Goal: Task Accomplishment & Management: Complete application form

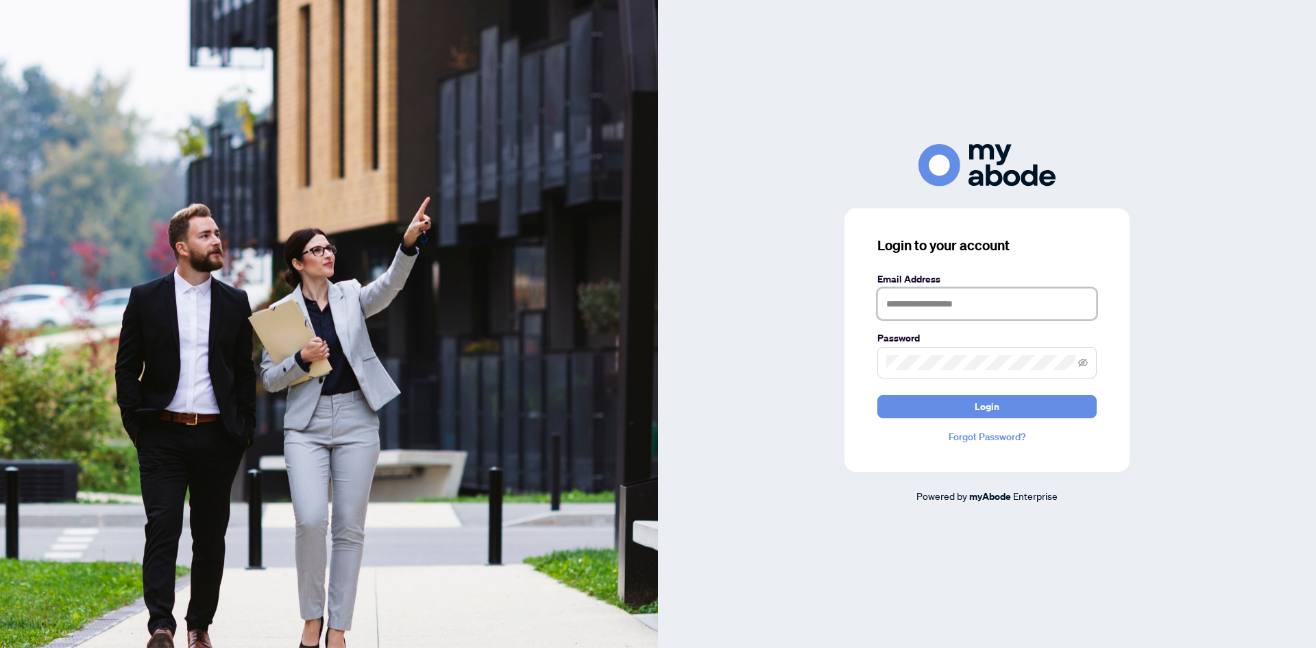
click at [963, 308] on input "text" at bounding box center [986, 304] width 219 height 32
type input "**********"
click at [877, 395] on button "Login" at bounding box center [986, 406] width 219 height 23
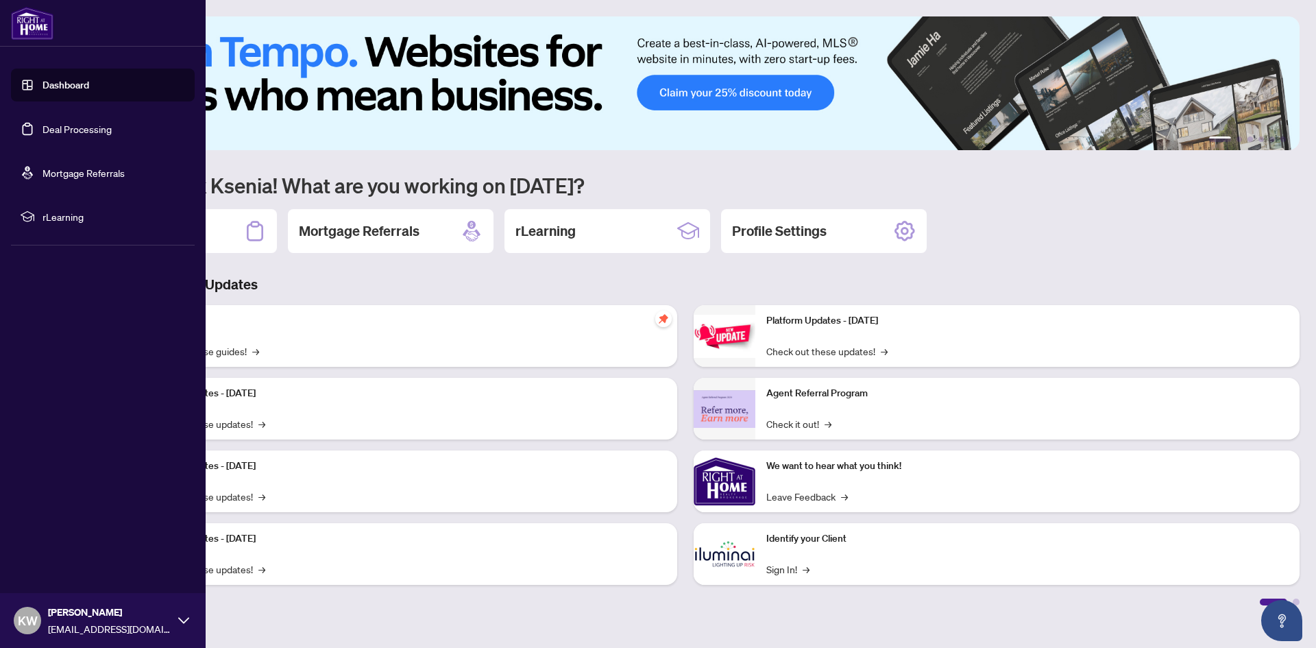
click at [42, 132] on link "Deal Processing" at bounding box center [76, 129] width 69 height 12
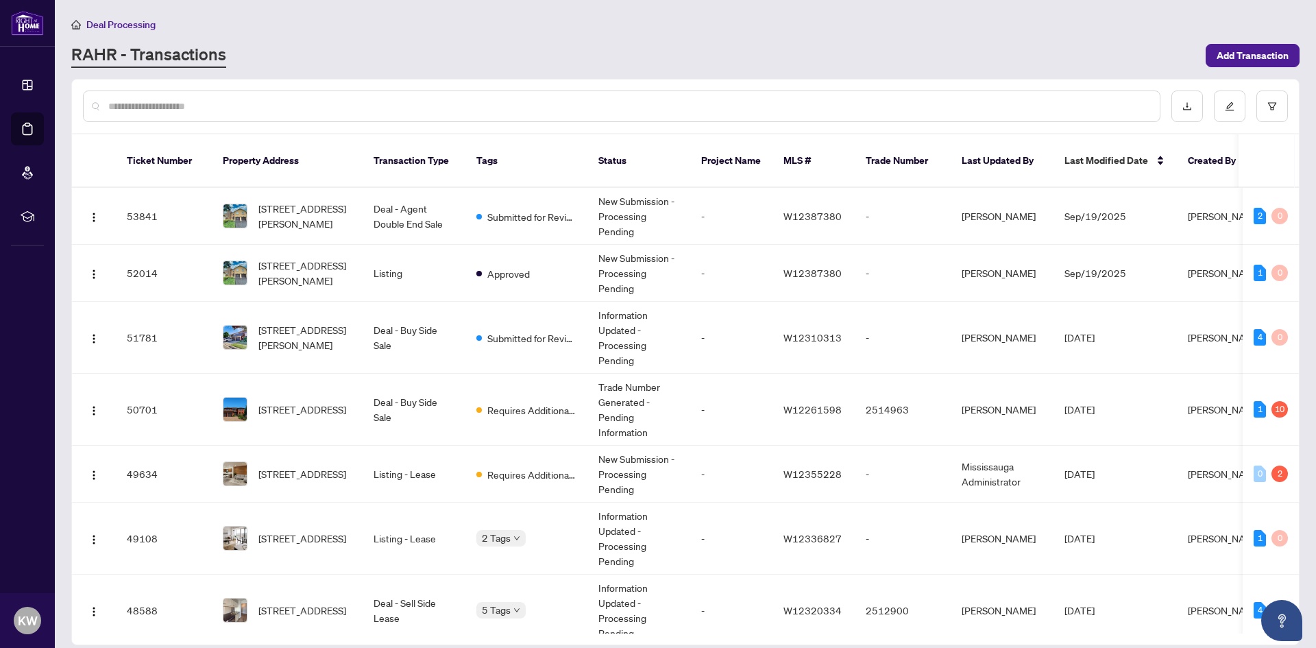
click at [201, 99] on input "text" at bounding box center [628, 106] width 1040 height 15
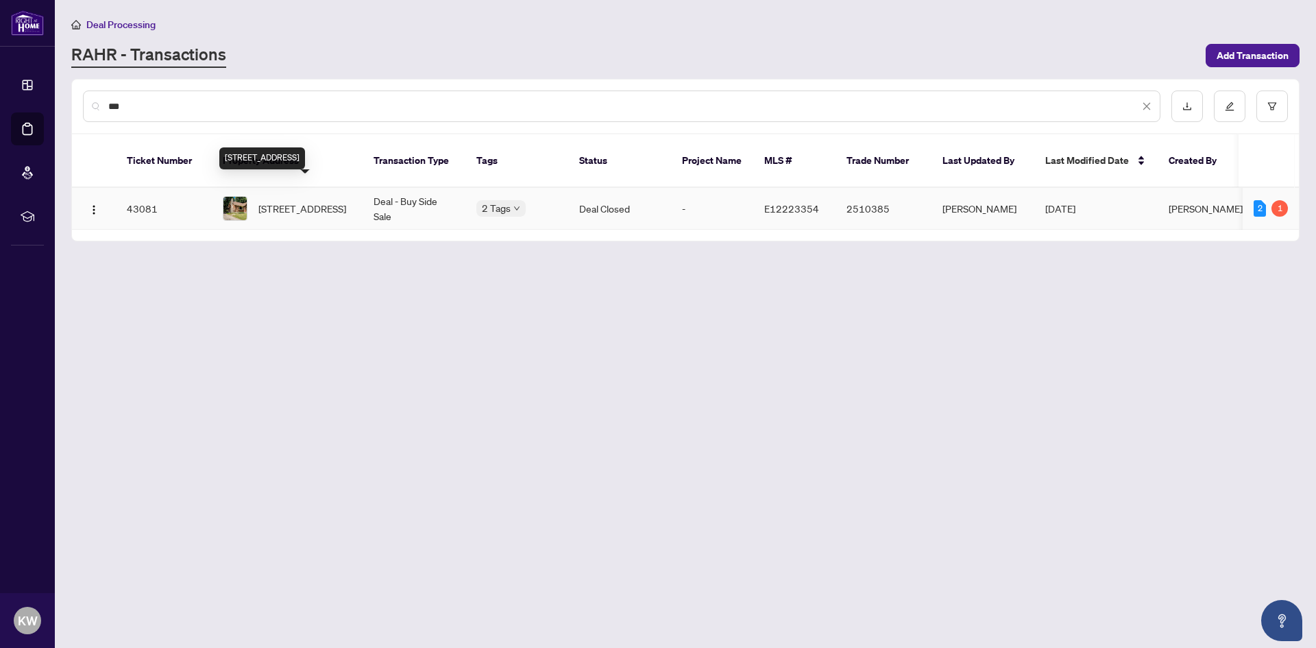
type input "***"
click at [307, 201] on span "[STREET_ADDRESS]" at bounding box center [302, 208] width 88 height 15
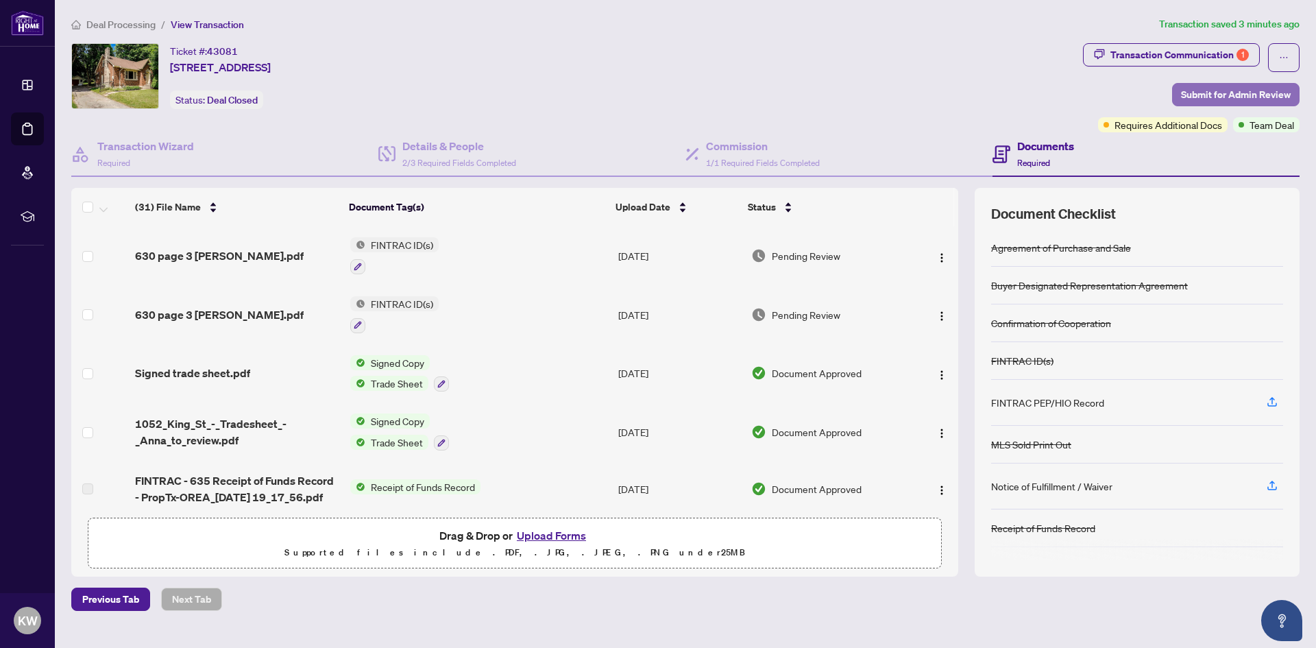
click at [1204, 95] on span "Submit for Admin Review" at bounding box center [1236, 95] width 110 height 22
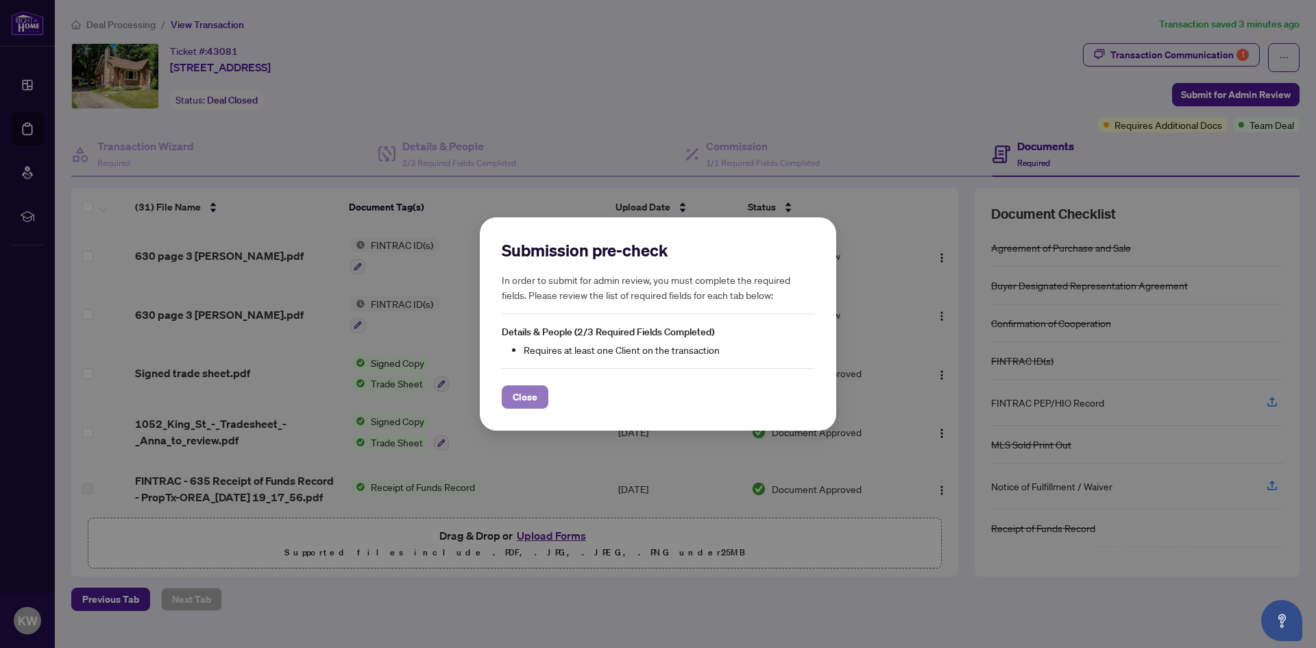
click at [531, 399] on span "Close" at bounding box center [525, 397] width 25 height 22
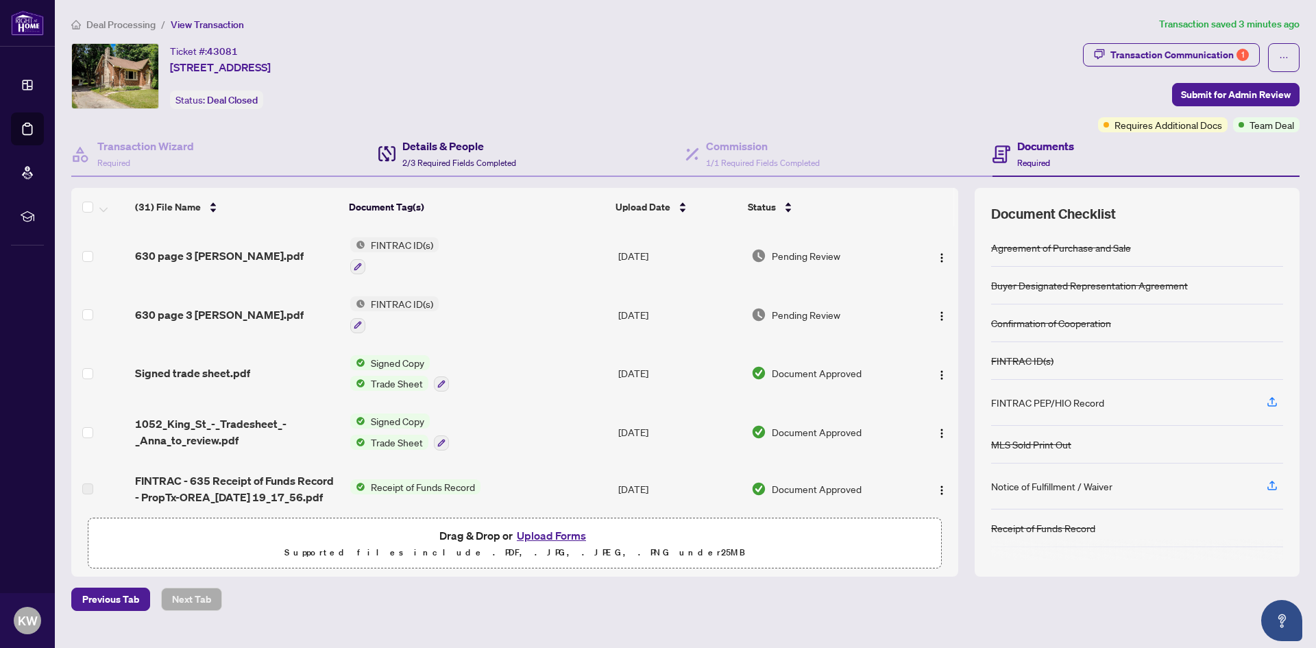
click at [464, 164] on span "2/3 Required Fields Completed" at bounding box center [459, 163] width 114 height 10
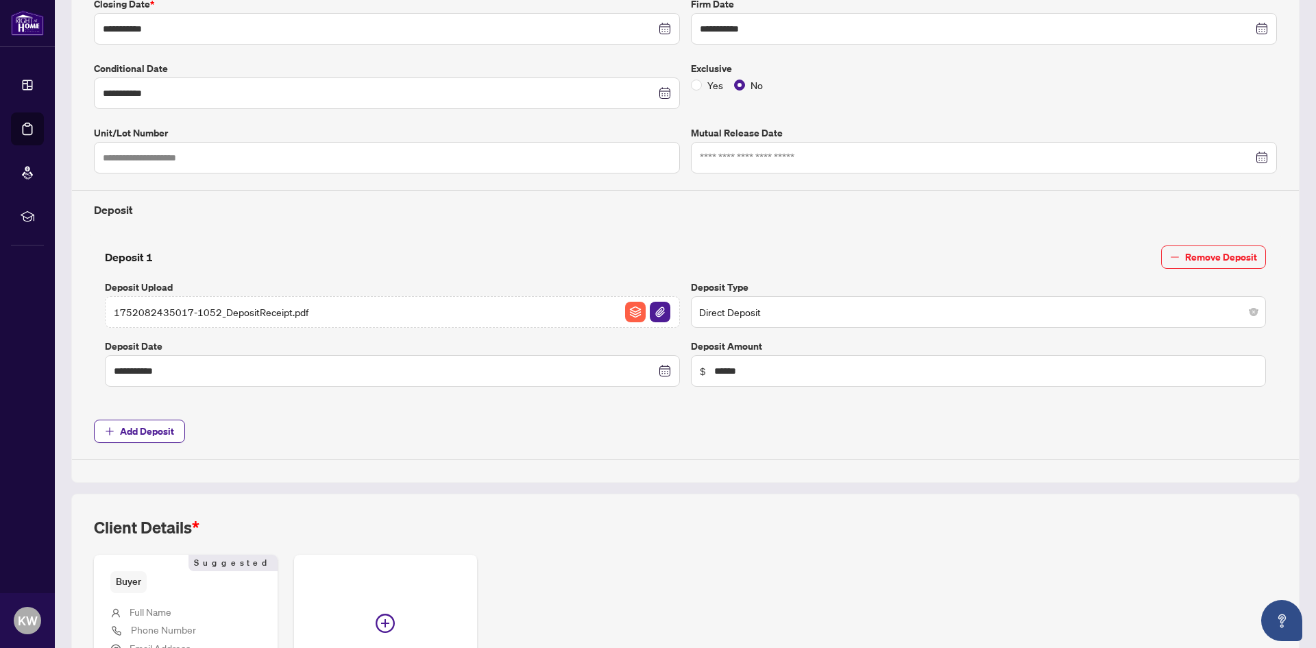
scroll to position [466, 0]
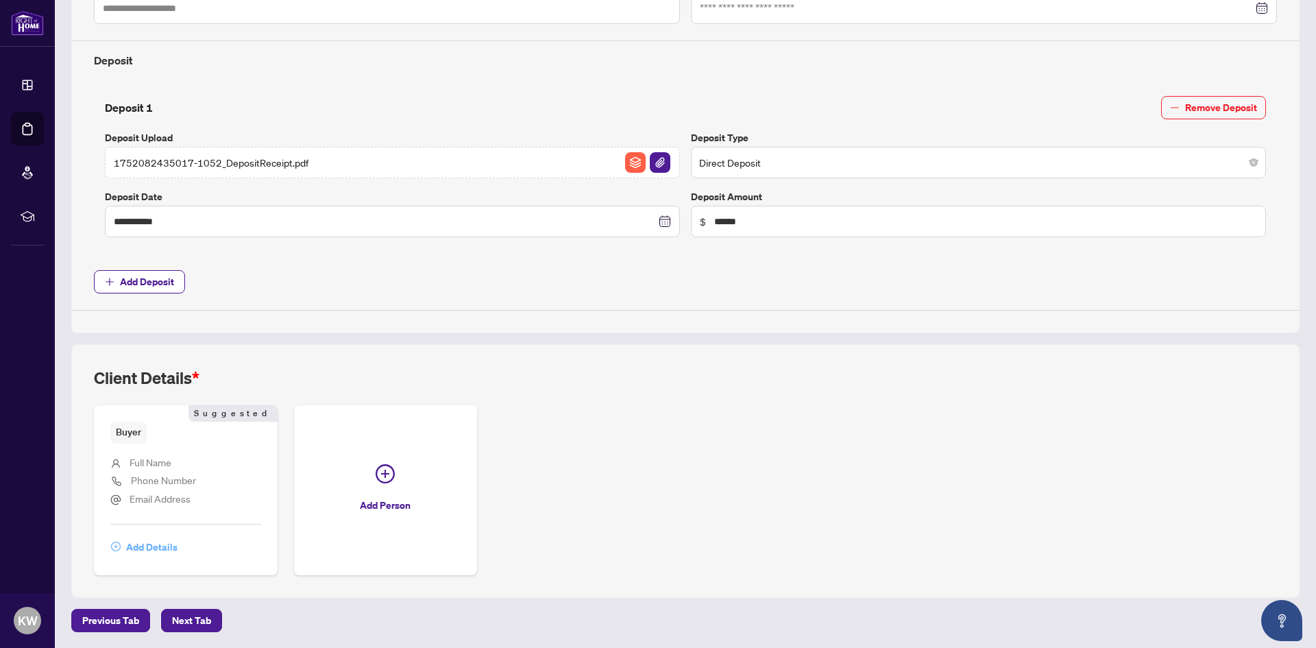
click at [148, 550] on span "Add Details" at bounding box center [151, 547] width 51 height 22
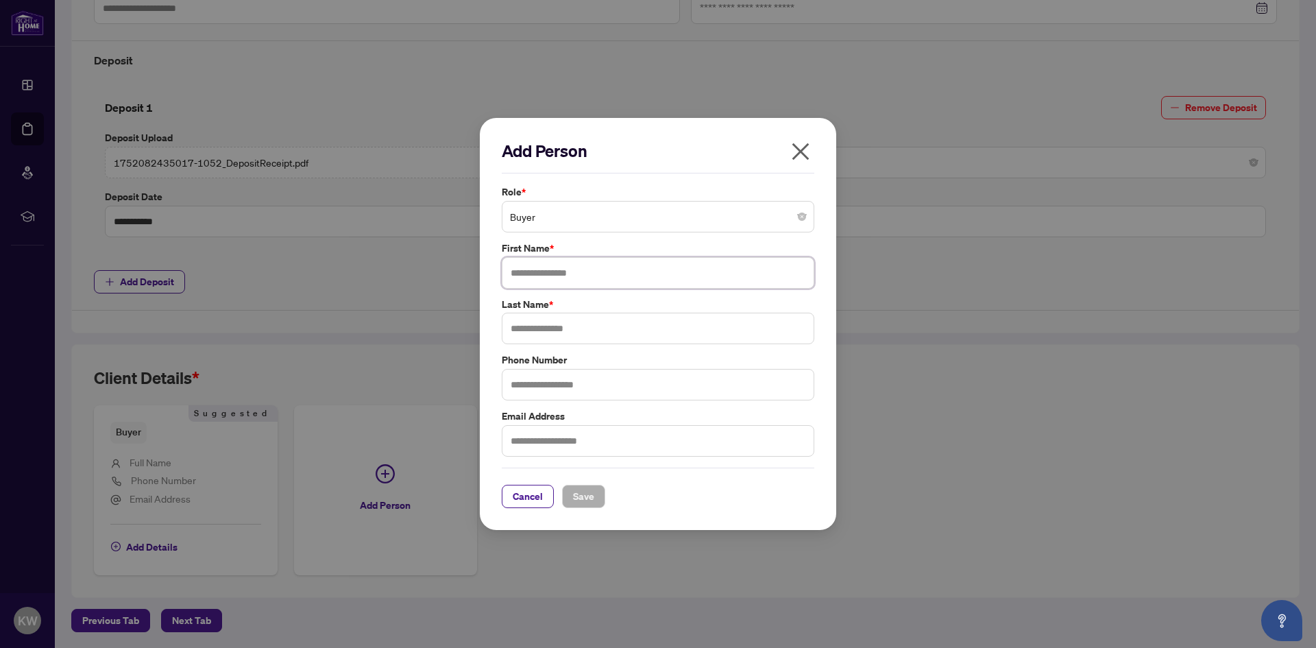
click at [574, 267] on input "text" at bounding box center [658, 273] width 312 height 32
type input "********"
click at [559, 327] on input "text" at bounding box center [658, 328] width 312 height 32
type input "*******"
click at [580, 497] on span "Save" at bounding box center [583, 496] width 21 height 22
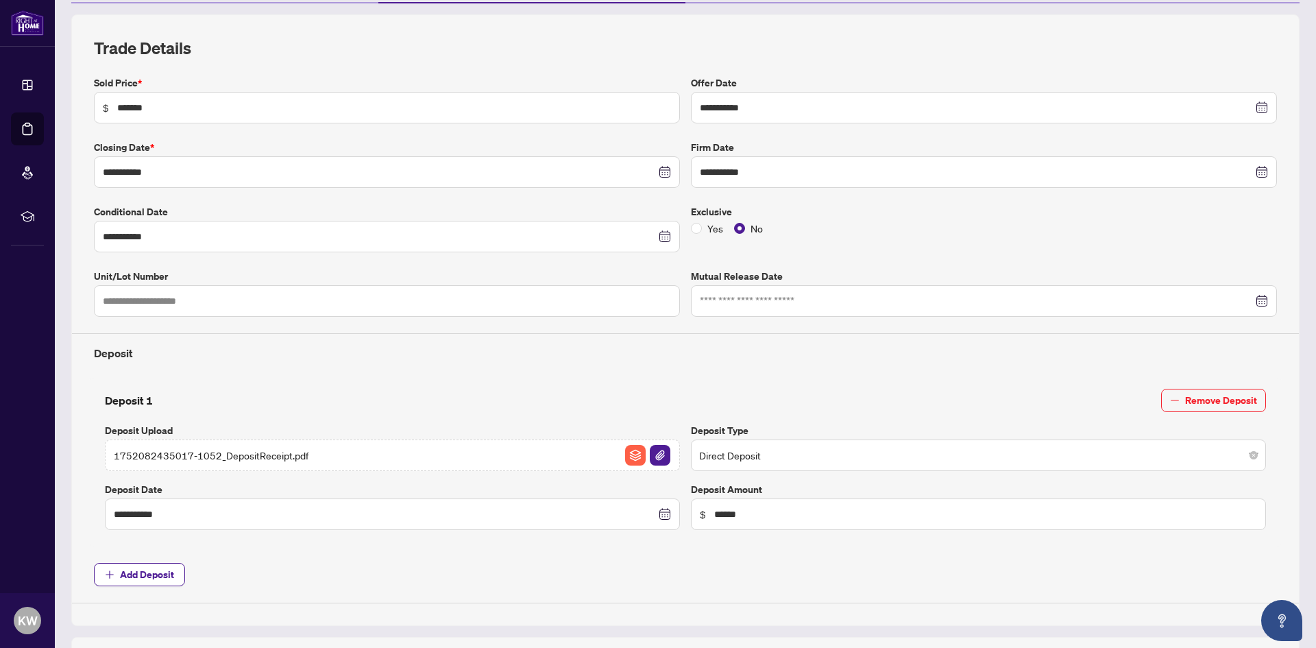
scroll to position [0, 0]
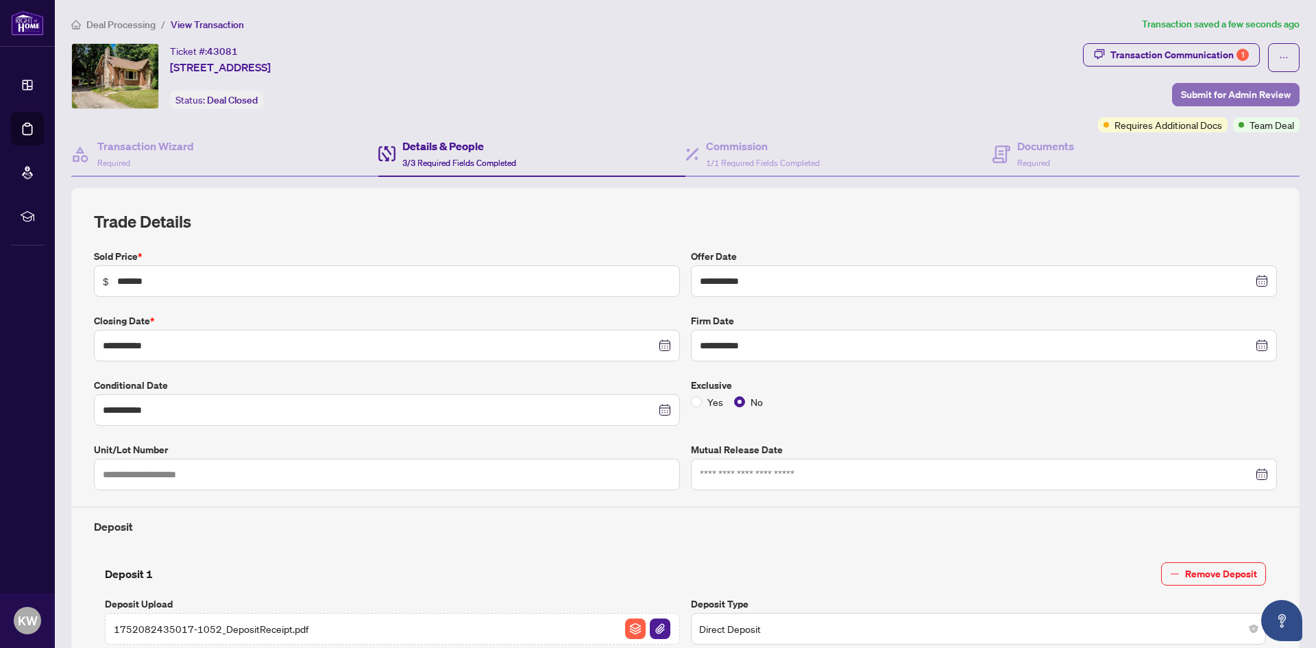
click at [1213, 95] on span "Submit for Admin Review" at bounding box center [1236, 95] width 110 height 22
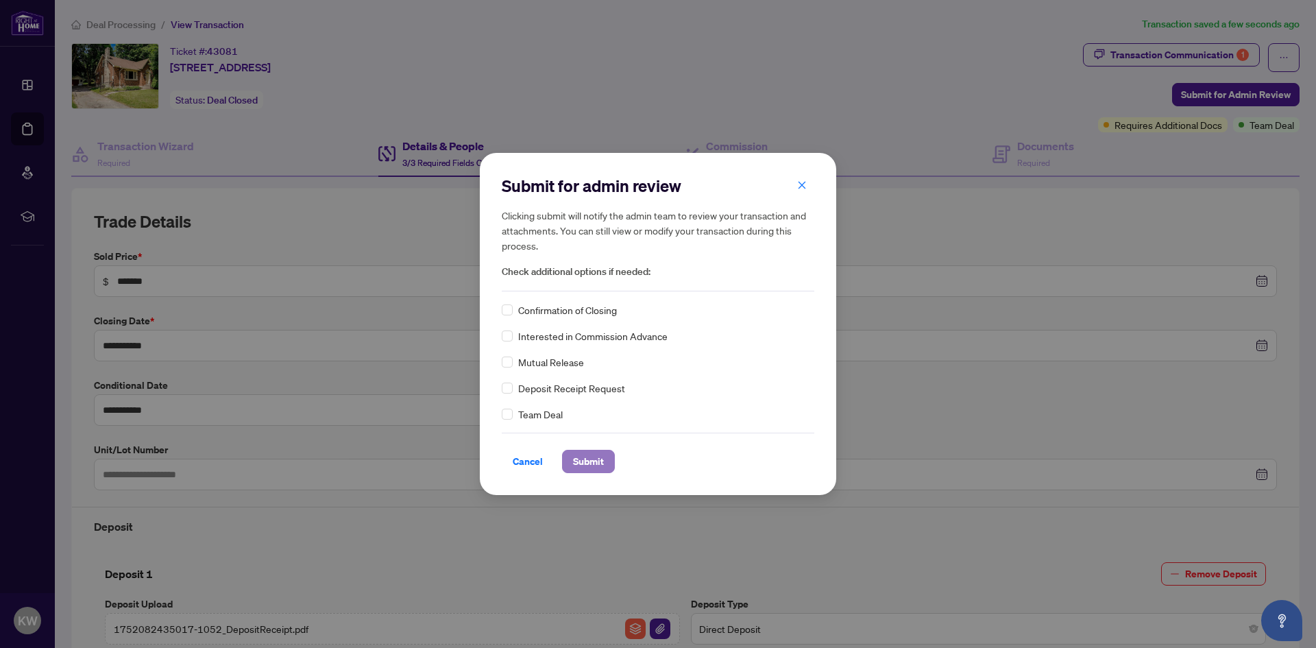
click at [581, 463] on span "Submit" at bounding box center [588, 461] width 31 height 22
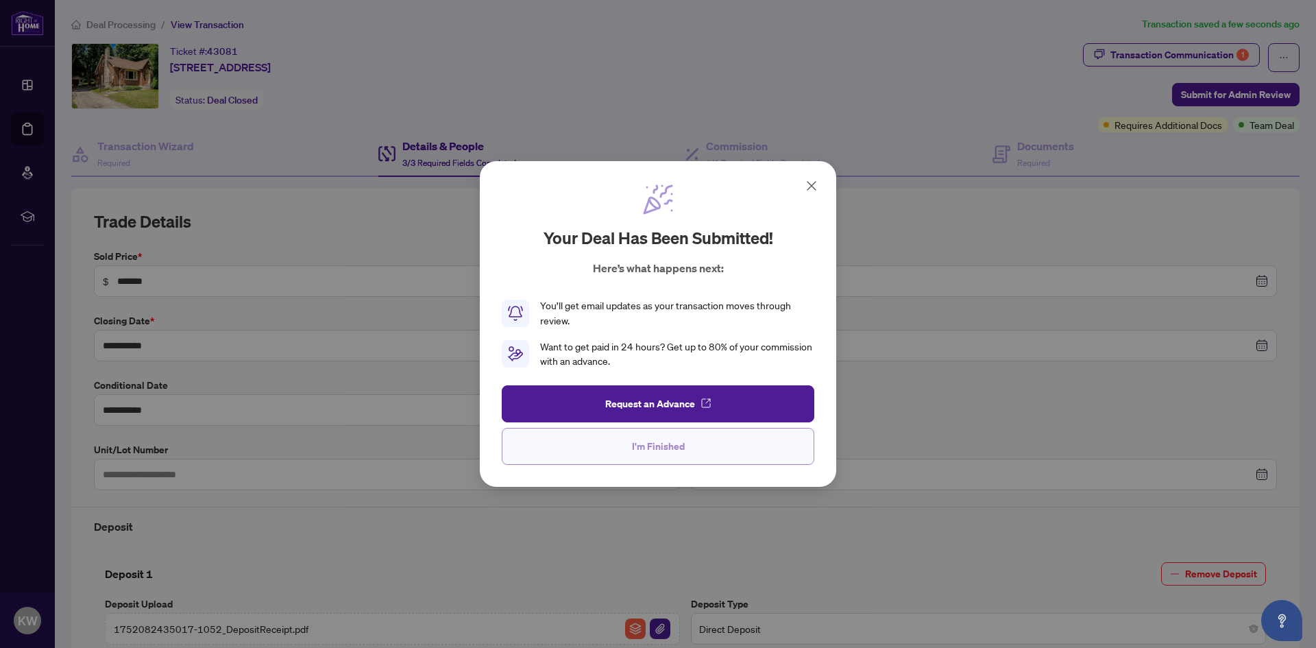
click at [625, 451] on button "I'm Finished" at bounding box center [658, 446] width 312 height 37
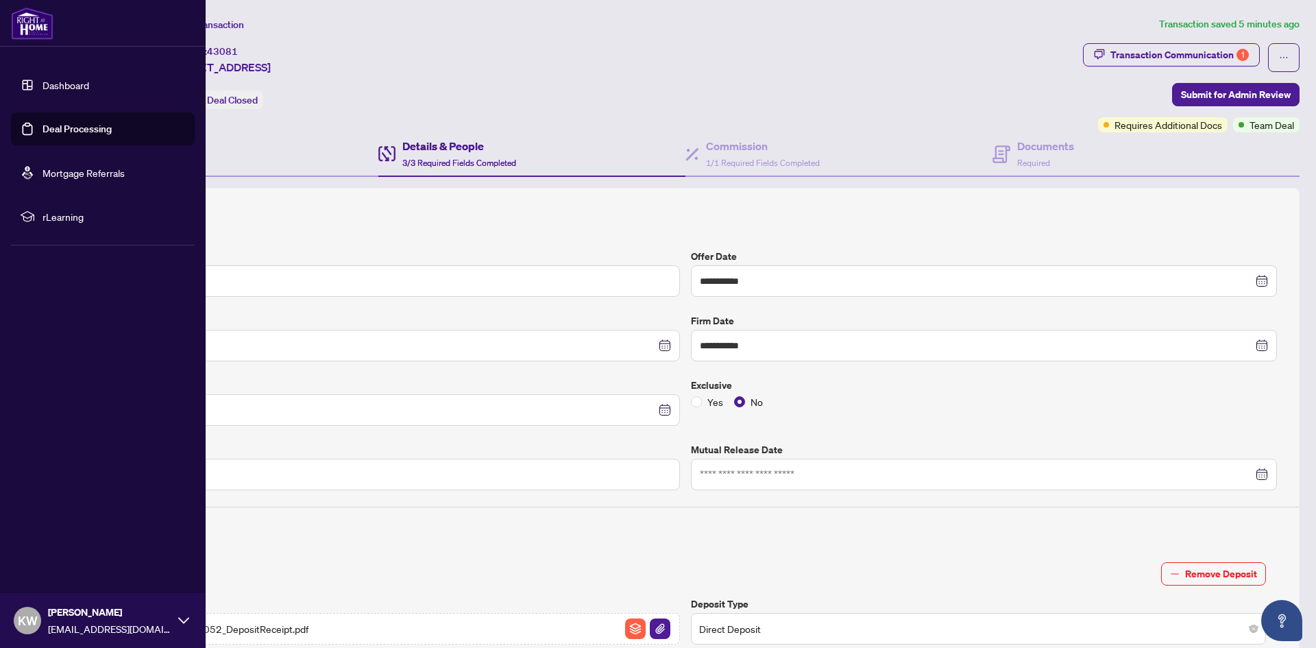
click at [57, 134] on link "Deal Processing" at bounding box center [76, 129] width 69 height 12
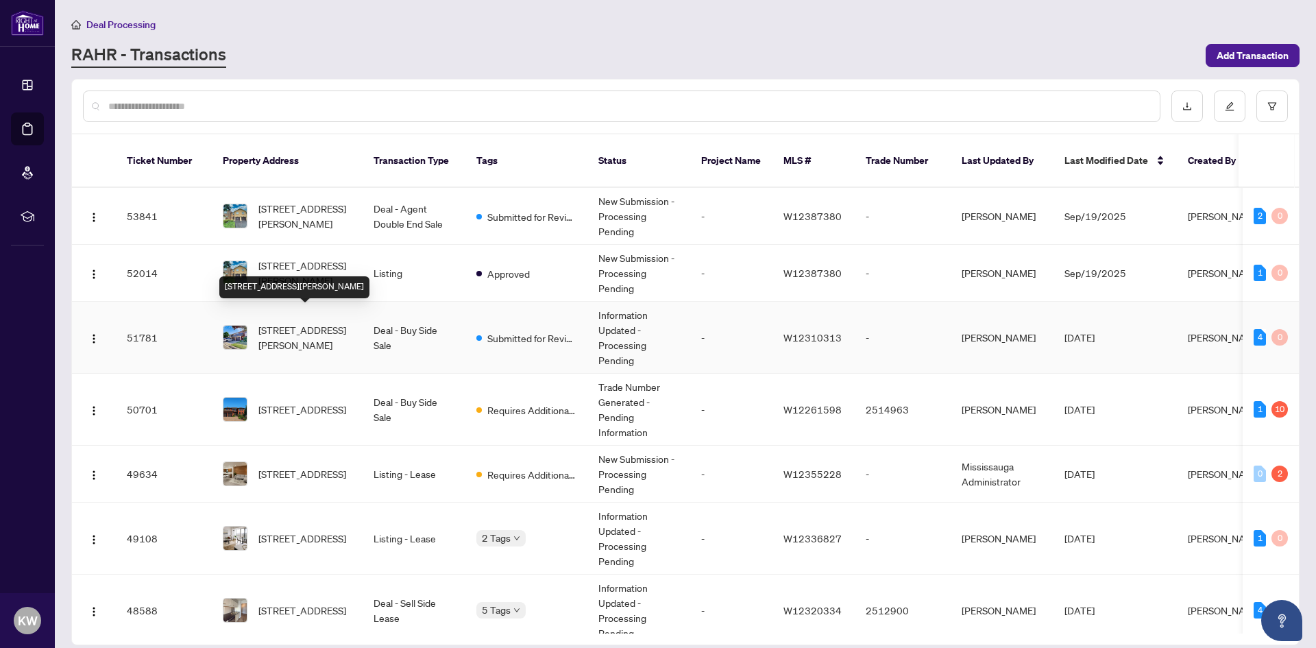
click at [308, 322] on span "[STREET_ADDRESS][PERSON_NAME]" at bounding box center [304, 337] width 93 height 30
